Goal: Navigation & Orientation: Find specific page/section

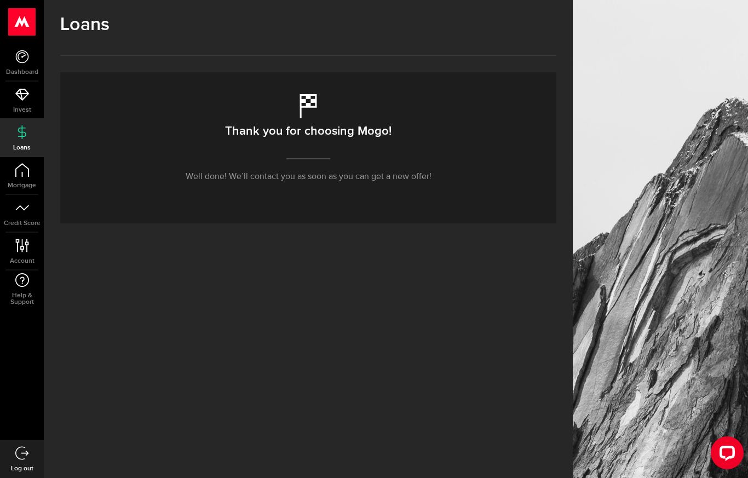
click at [25, 58] on icon at bounding box center [22, 57] width 14 height 14
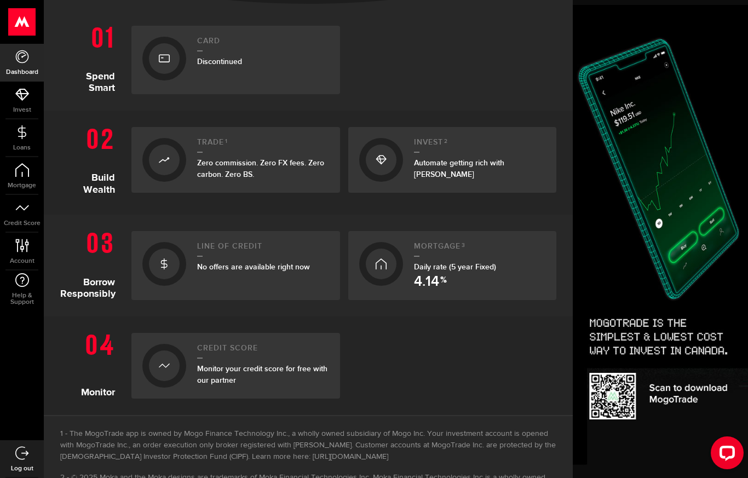
scroll to position [241, 0]
click at [32, 98] on link "Invest" at bounding box center [22, 100] width 44 height 37
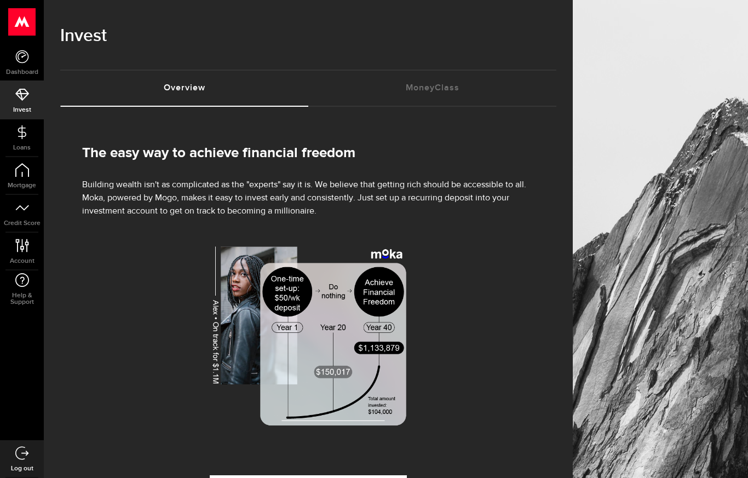
click at [23, 140] on link "Loans" at bounding box center [22, 137] width 44 height 37
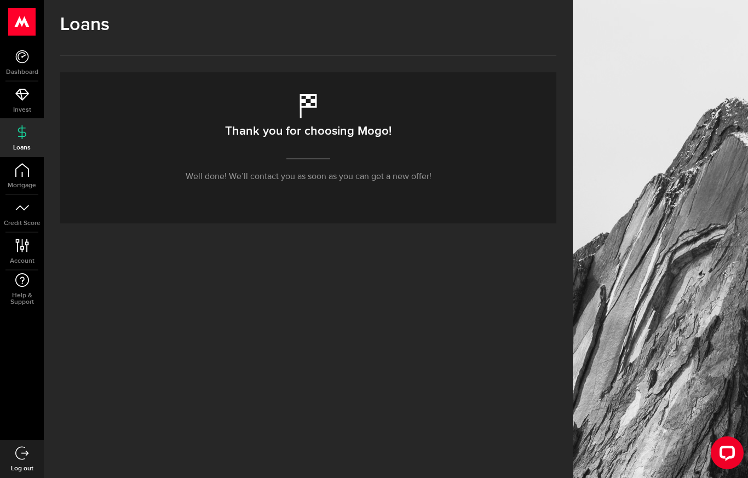
click at [25, 215] on link "Credit Score" at bounding box center [22, 213] width 44 height 37
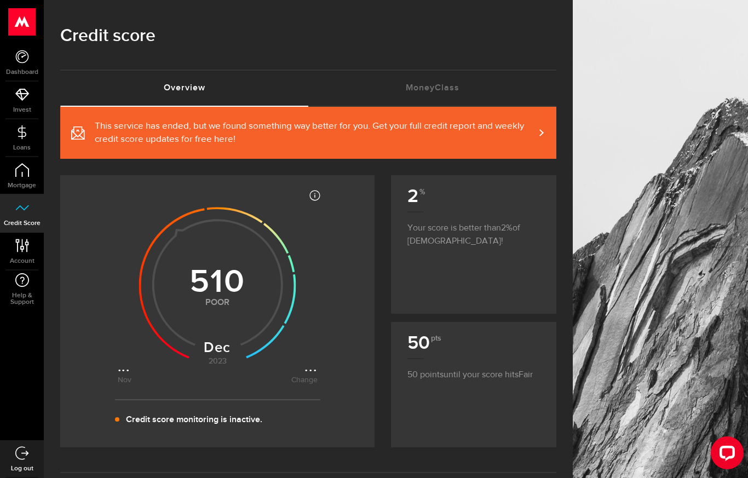
click at [24, 255] on link "Account Compte" at bounding box center [22, 251] width 44 height 37
